Goal: Information Seeking & Learning: Learn about a topic

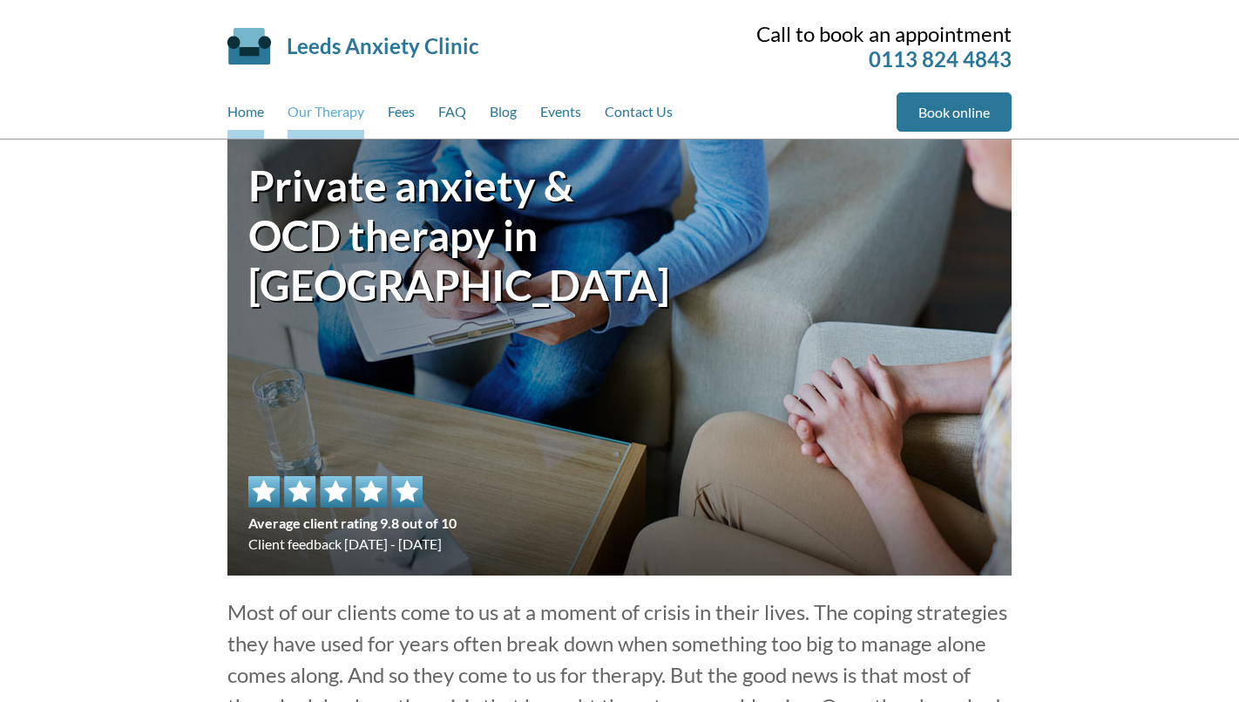
click at [323, 109] on link "Our Therapy" at bounding box center [326, 115] width 77 height 46
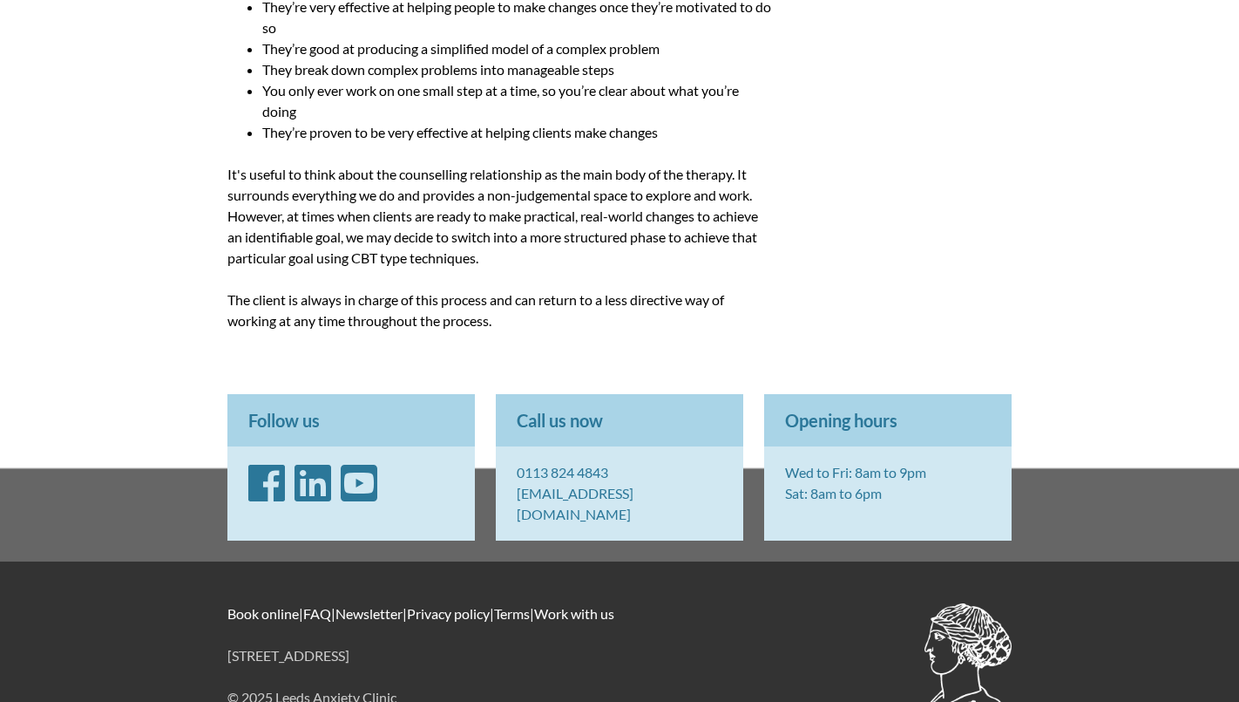
scroll to position [1928, 0]
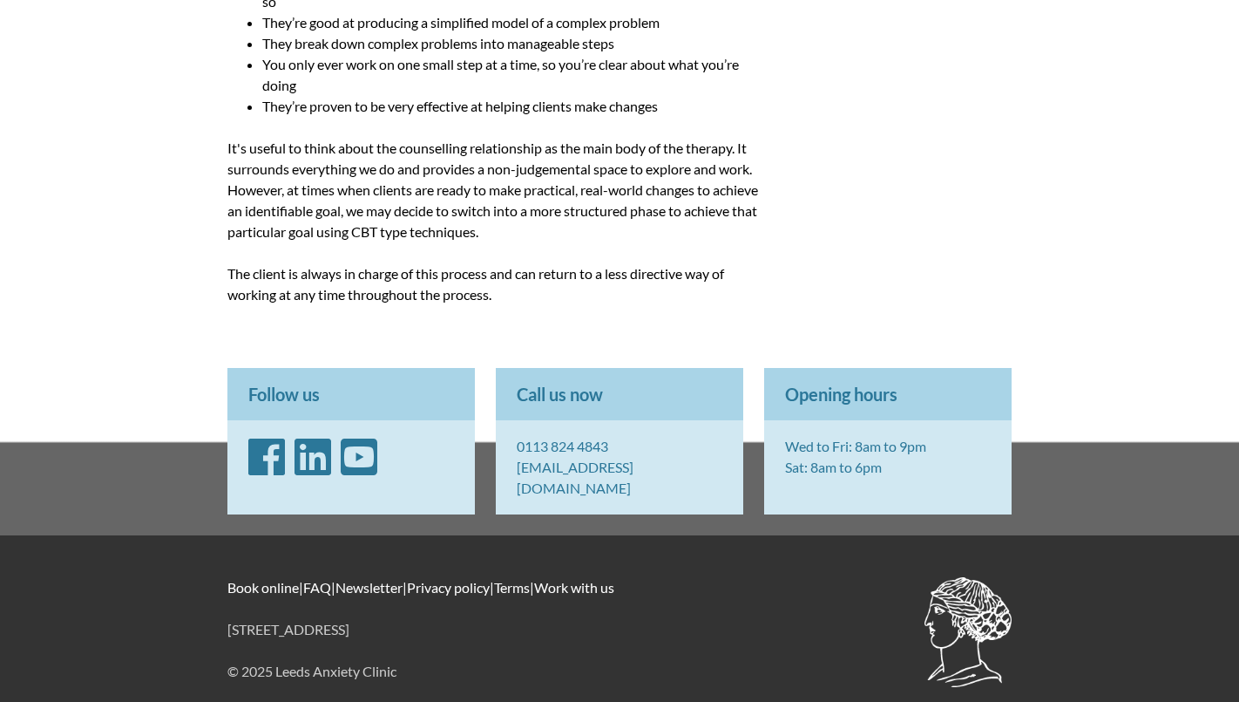
click at [460, 579] on link "Privacy policy" at bounding box center [448, 587] width 83 height 17
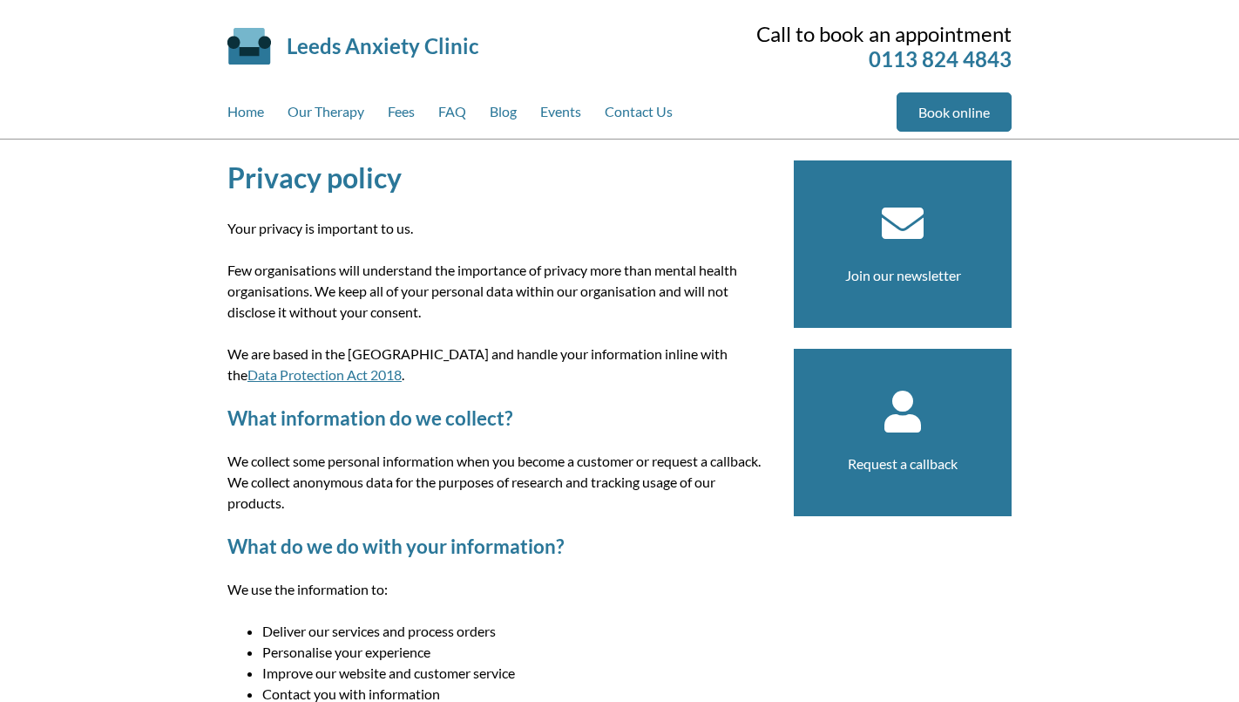
click at [314, 54] on link "Leeds Anxiety Clinic" at bounding box center [383, 45] width 192 height 25
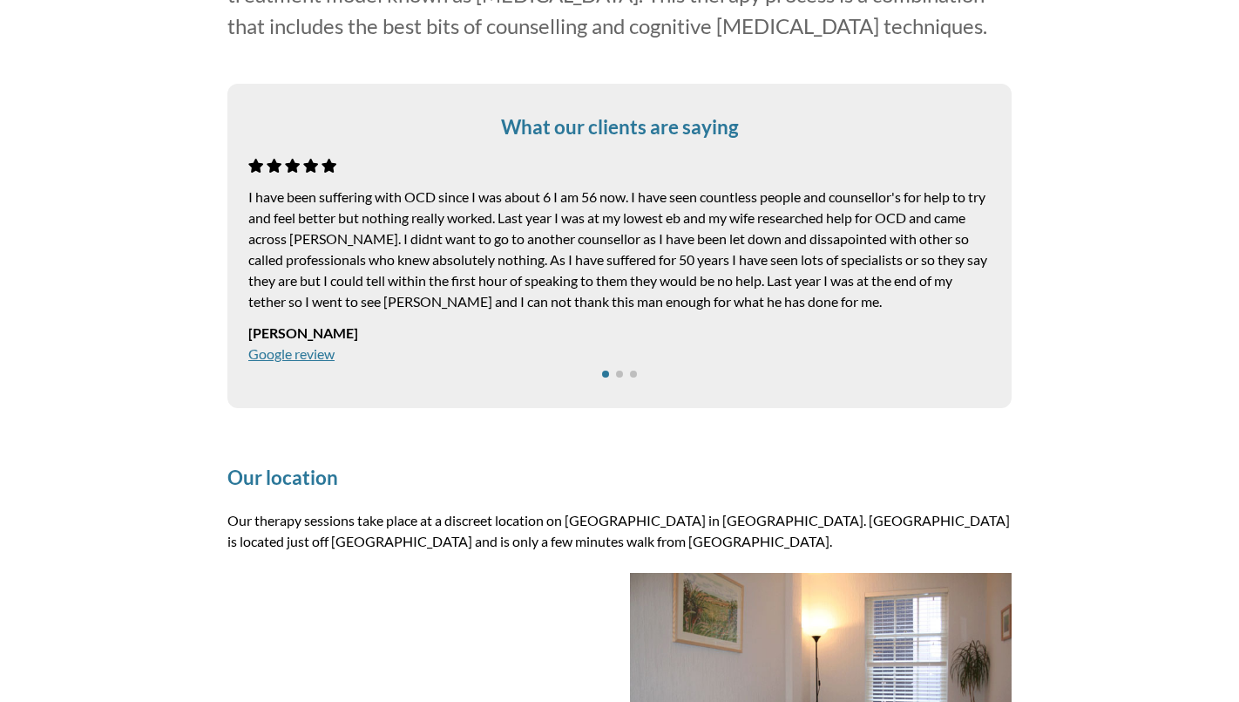
scroll to position [1959, 0]
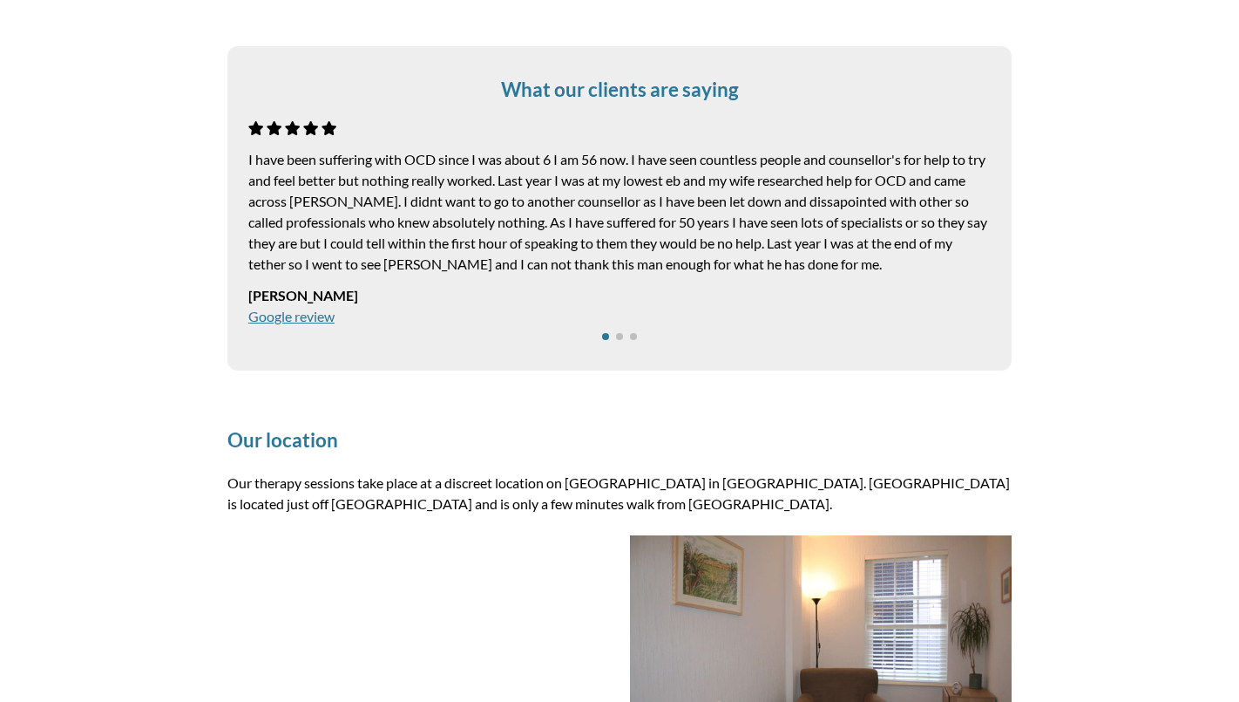
click at [620, 338] on span "Go to slide 2" at bounding box center [619, 336] width 7 height 7
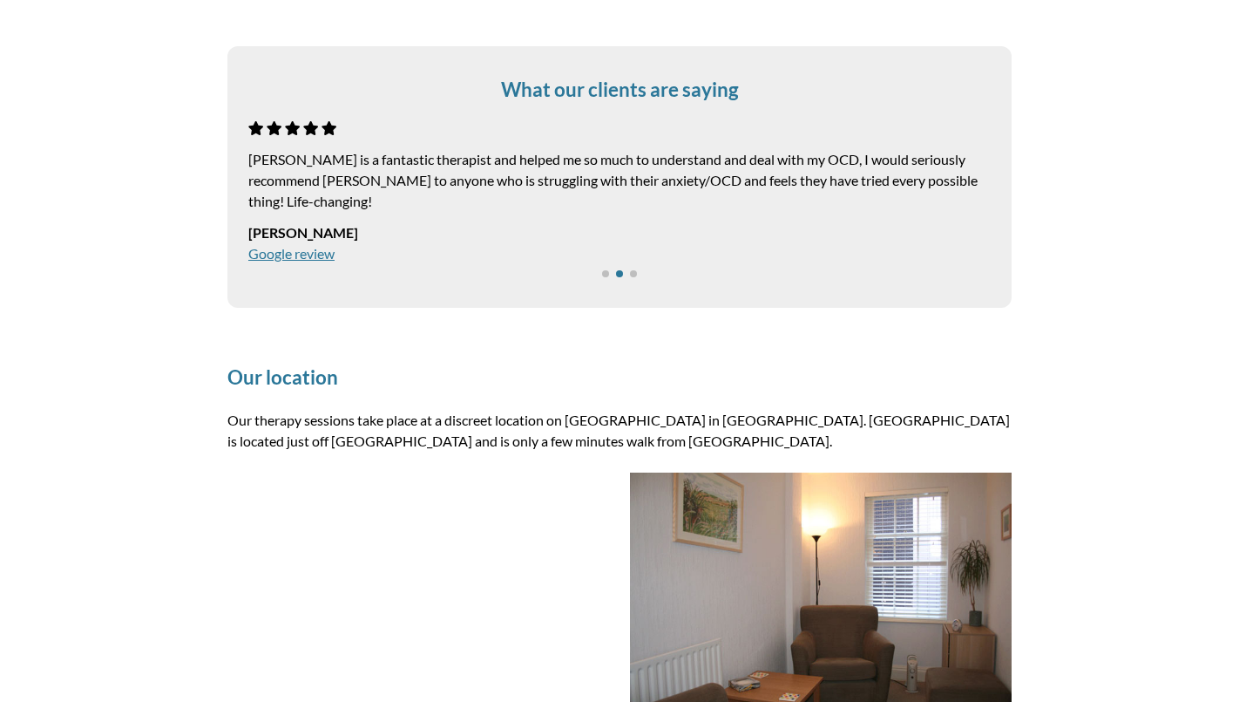
click at [634, 275] on span "Go to slide 3" at bounding box center [633, 273] width 7 height 7
